Goal: Information Seeking & Learning: Find specific fact

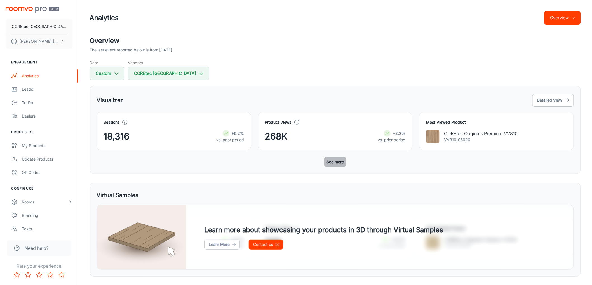
click at [342, 165] on button "See more" at bounding box center [335, 162] width 22 height 10
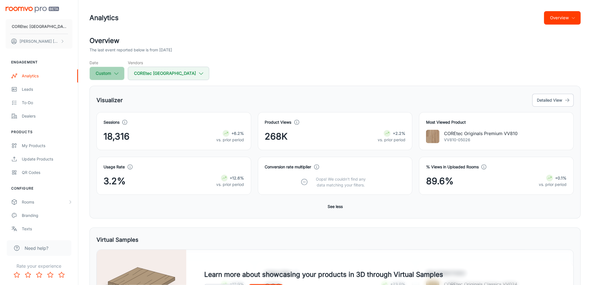
click at [116, 73] on icon "button" at bounding box center [116, 73] width 6 height 6
select select "6"
select select "2024"
select select "6"
select select "2024"
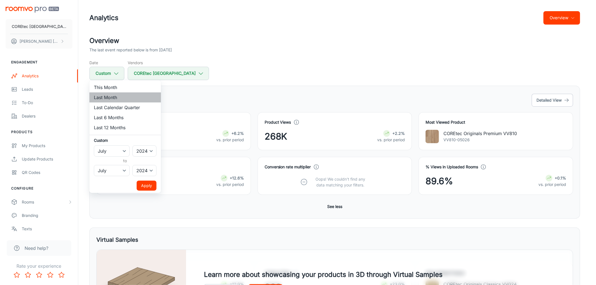
click at [112, 97] on li "Last Month" at bounding box center [125, 98] width 72 height 10
select select "2025"
click at [147, 187] on button "Apply" at bounding box center [147, 186] width 20 height 10
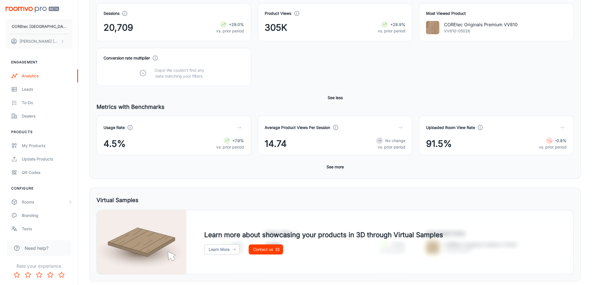
scroll to position [124, 0]
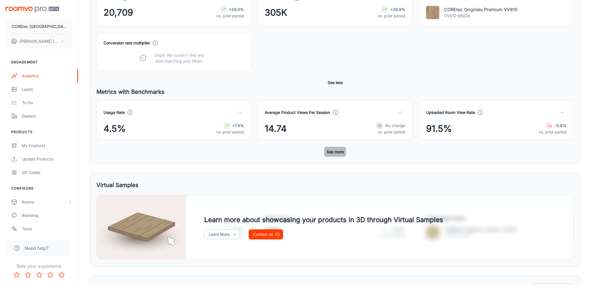
click at [335, 153] on button "See more" at bounding box center [335, 152] width 22 height 10
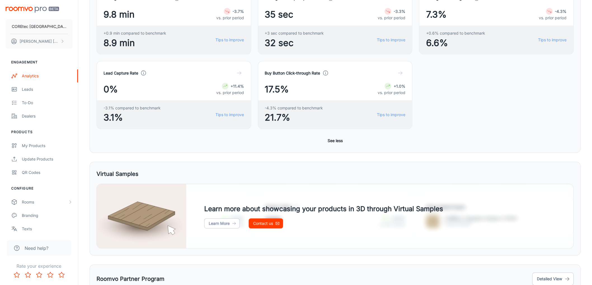
scroll to position [400, 0]
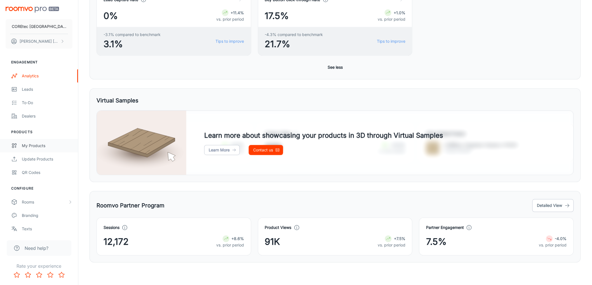
click at [28, 143] on div "My Products" at bounding box center [47, 146] width 51 height 6
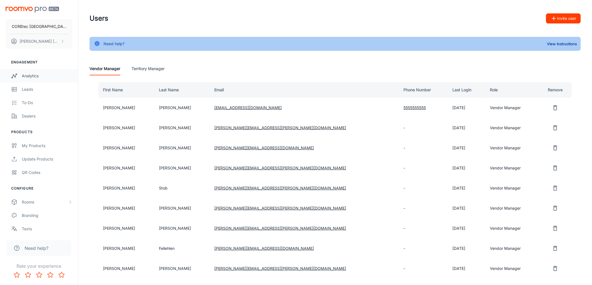
click at [32, 77] on div "Analytics" at bounding box center [47, 76] width 51 height 6
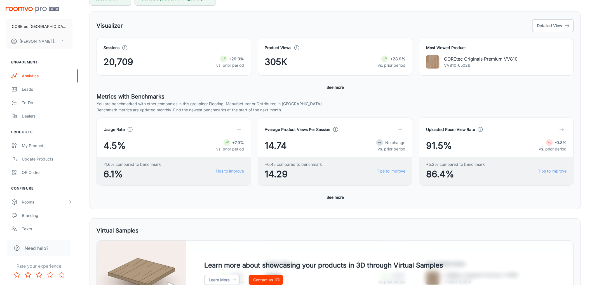
scroll to position [93, 0]
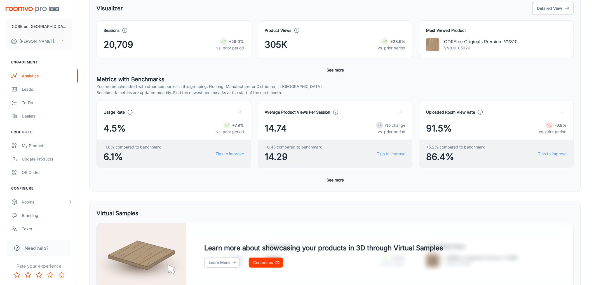
click at [337, 182] on button "See more" at bounding box center [335, 180] width 22 height 10
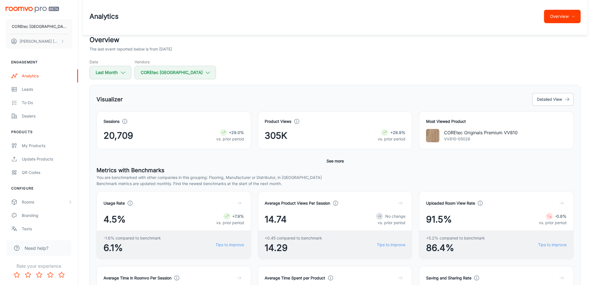
scroll to position [0, 0]
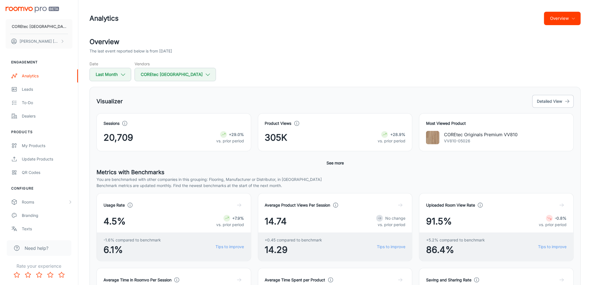
click at [573, 96] on link "Detailed View" at bounding box center [552, 101] width 41 height 13
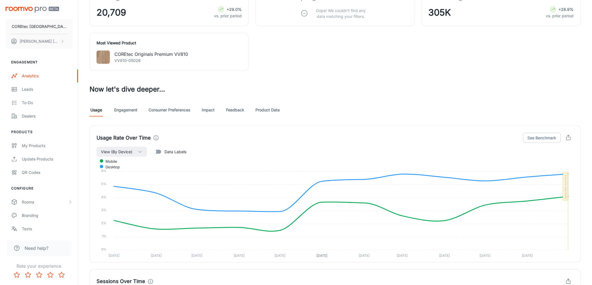
scroll to position [214, 0]
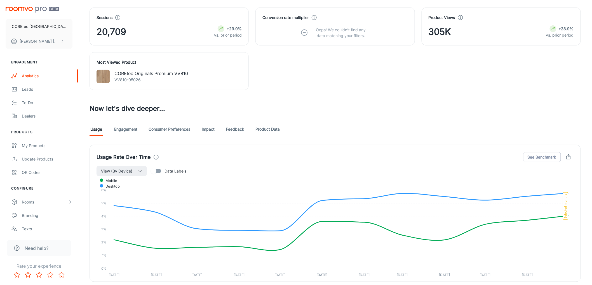
click at [276, 127] on link "Product Data" at bounding box center [267, 129] width 24 height 13
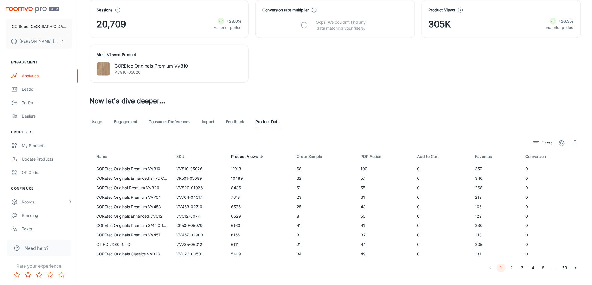
scroll to position [231, 0]
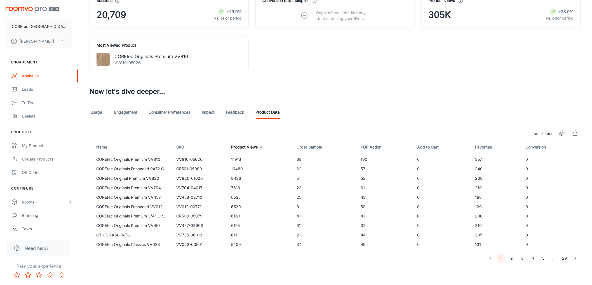
click at [154, 158] on td "COREtec Originals Premium VV810" at bounding box center [130, 160] width 82 height 10
drag, startPoint x: 202, startPoint y: 157, endPoint x: 172, endPoint y: 156, distance: 30.5
click at [172, 156] on td "VV810-05026" at bounding box center [199, 160] width 55 height 10
copy td "VV810-05026"
drag, startPoint x: 202, startPoint y: 169, endPoint x: 174, endPoint y: 169, distance: 28.2
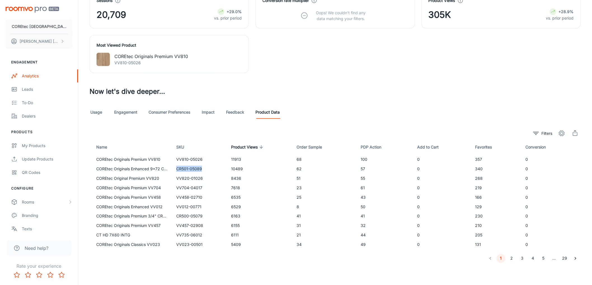
click at [174, 169] on td "CR501-05089" at bounding box center [199, 169] width 55 height 10
copy td "CR501-05089"
